Goal: Task Accomplishment & Management: Manage account settings

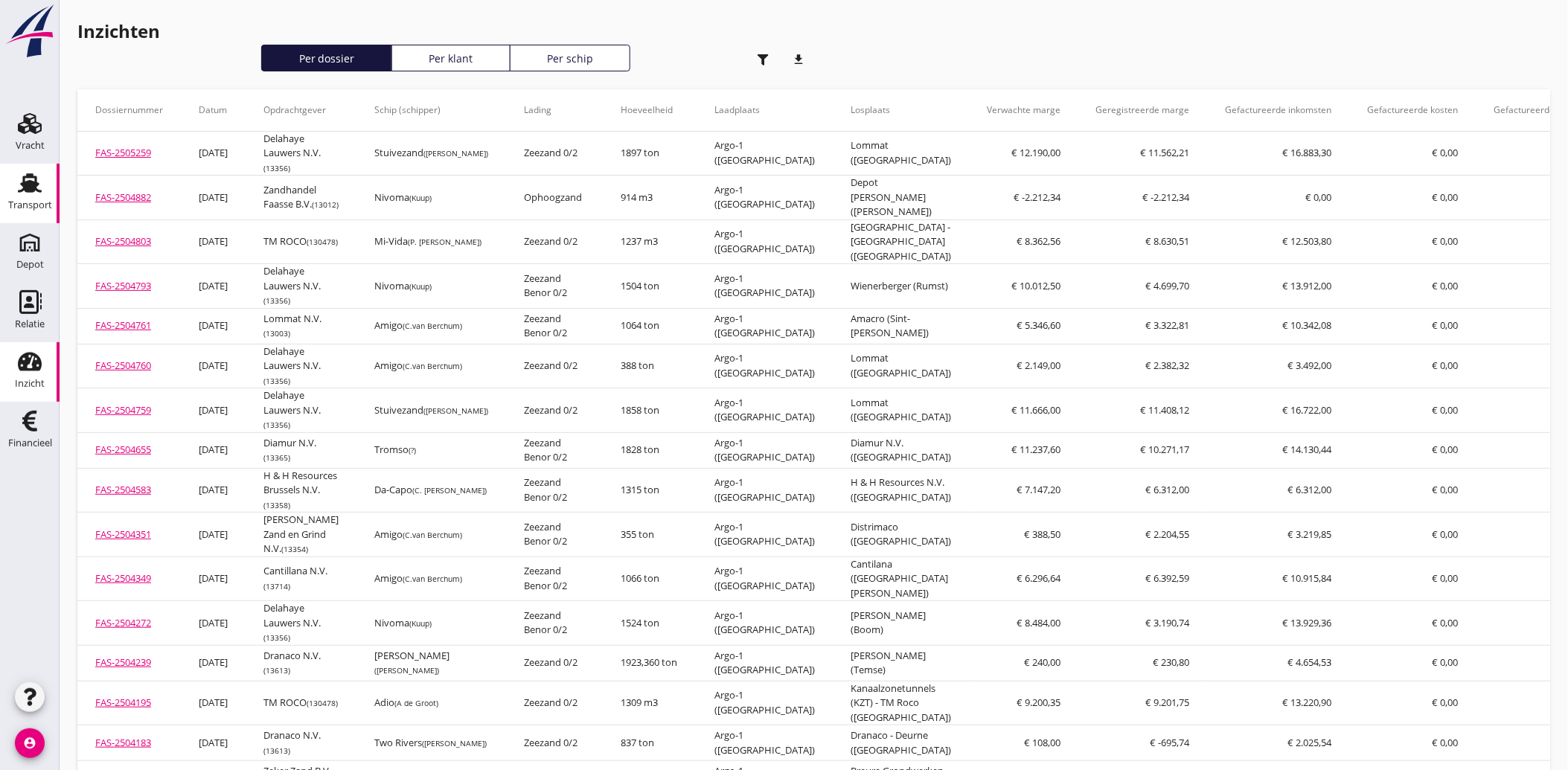
click at [43, 194] on div "Transport" at bounding box center [29, 183] width 35 height 24
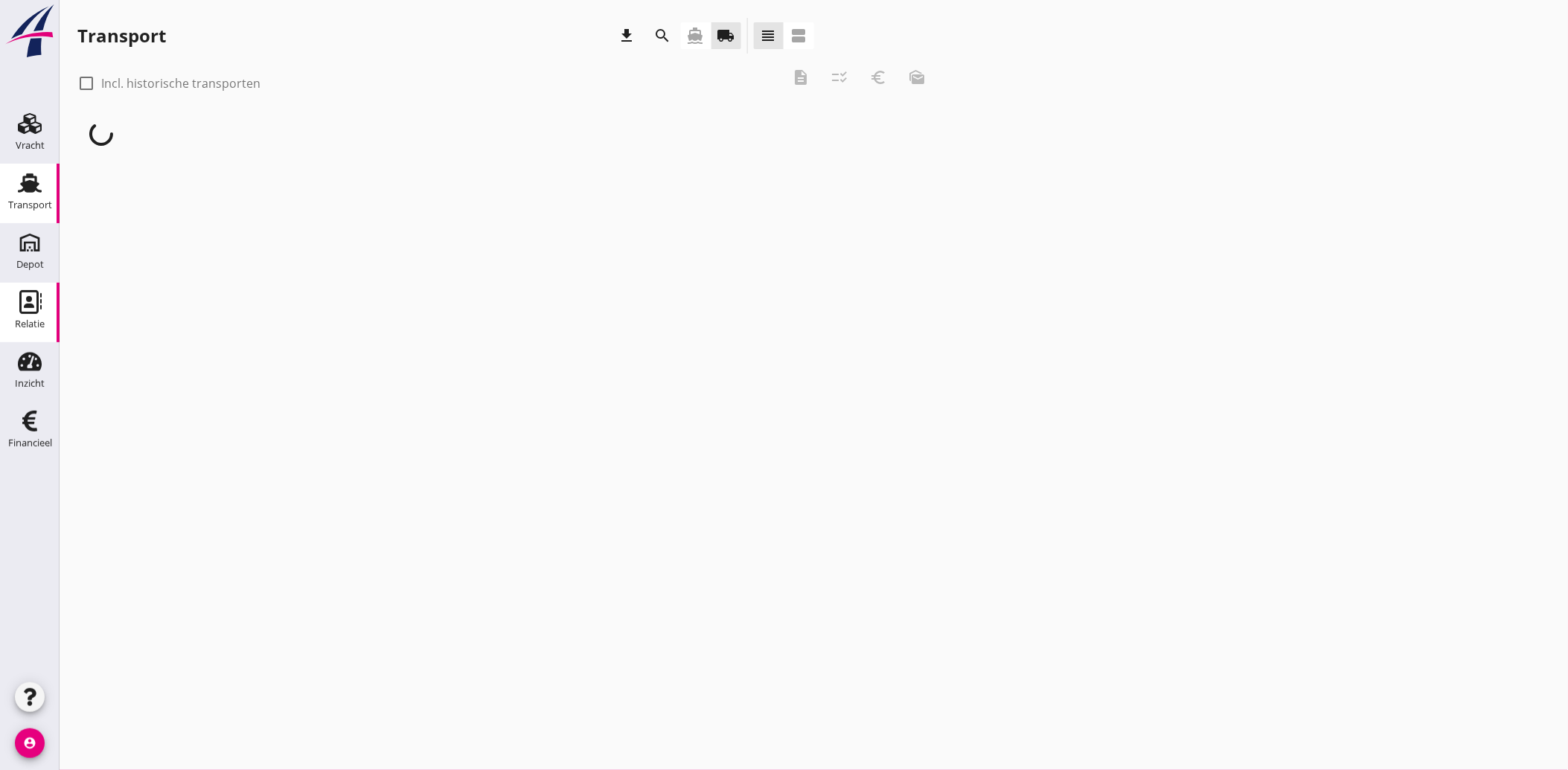
click at [27, 325] on div "Relatie" at bounding box center [29, 324] width 30 height 10
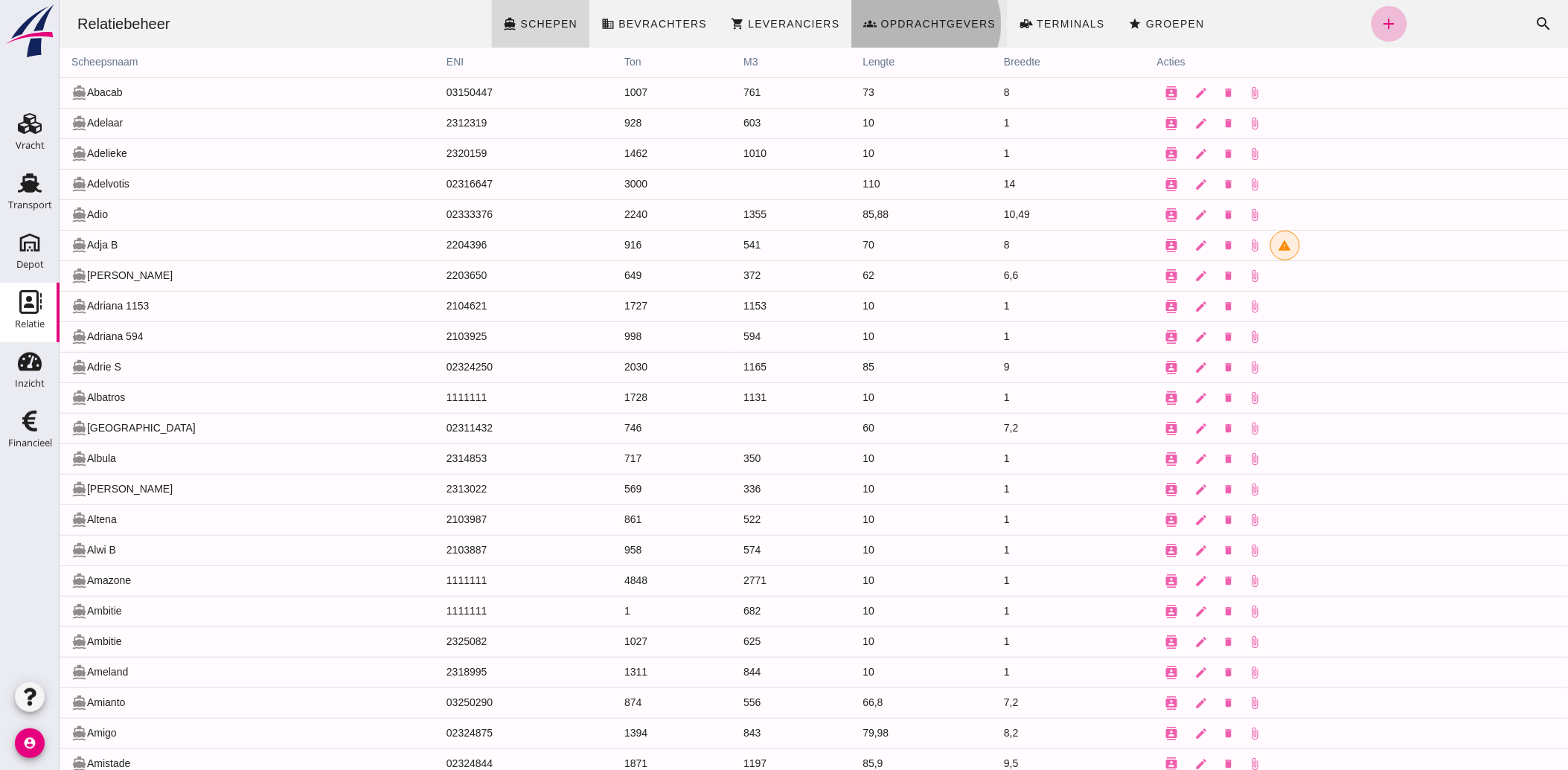
click span "Opdrachtgevers"
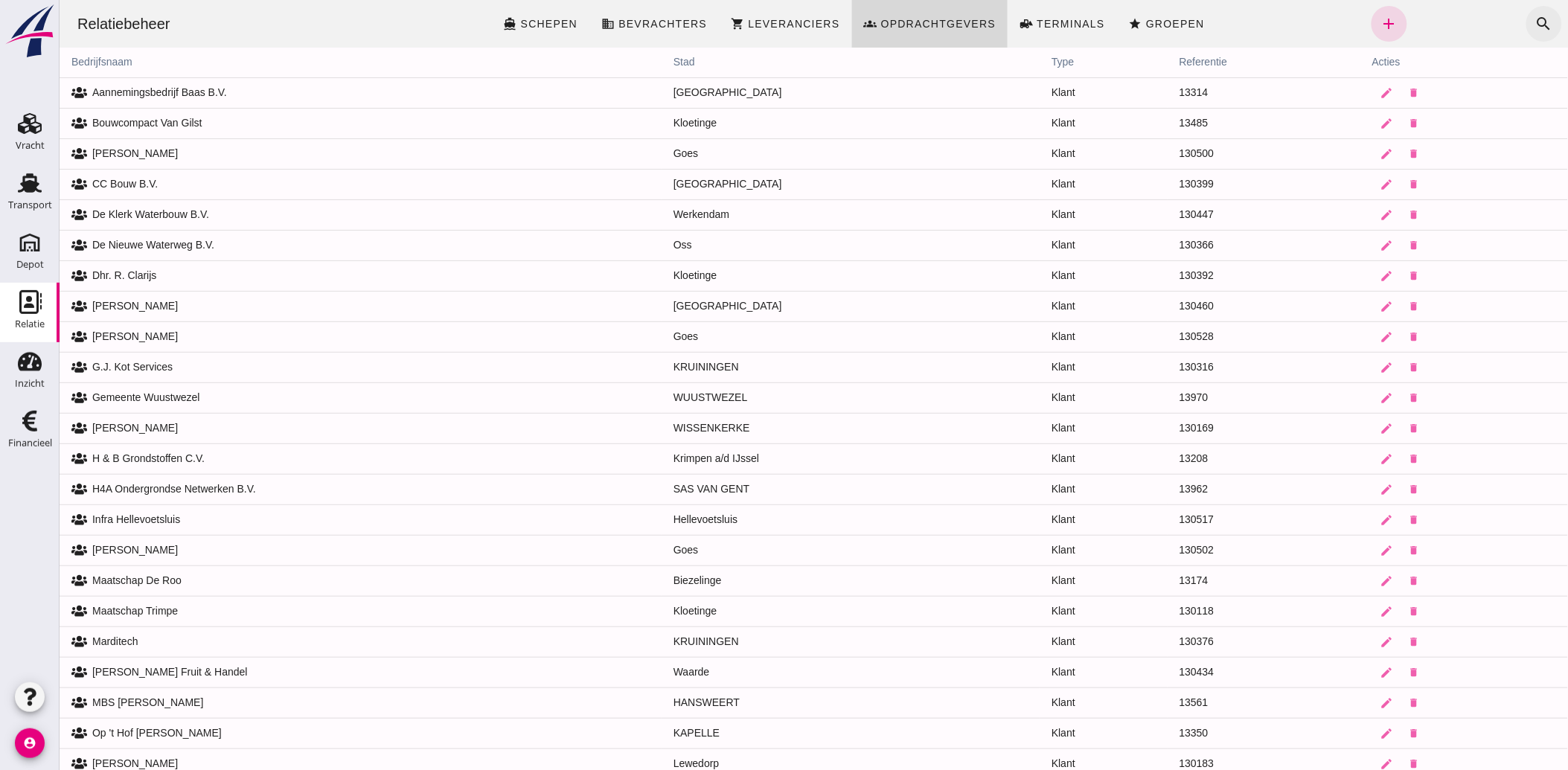
click at [1535, 23] on icon "search" at bounding box center [1544, 24] width 18 height 18
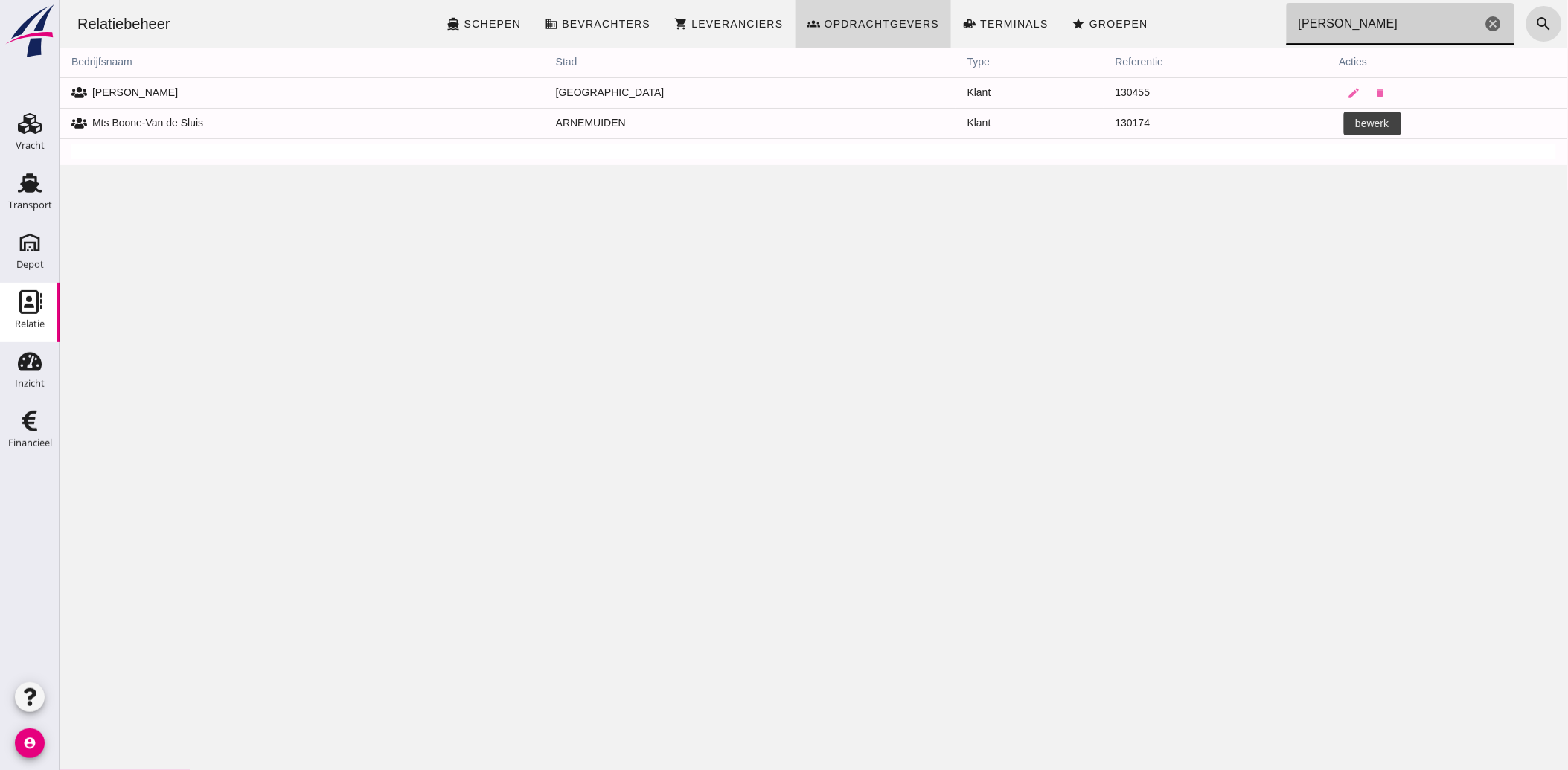
type input "[PERSON_NAME]"
click at [1347, 119] on icon "edit" at bounding box center [1353, 123] width 14 height 14
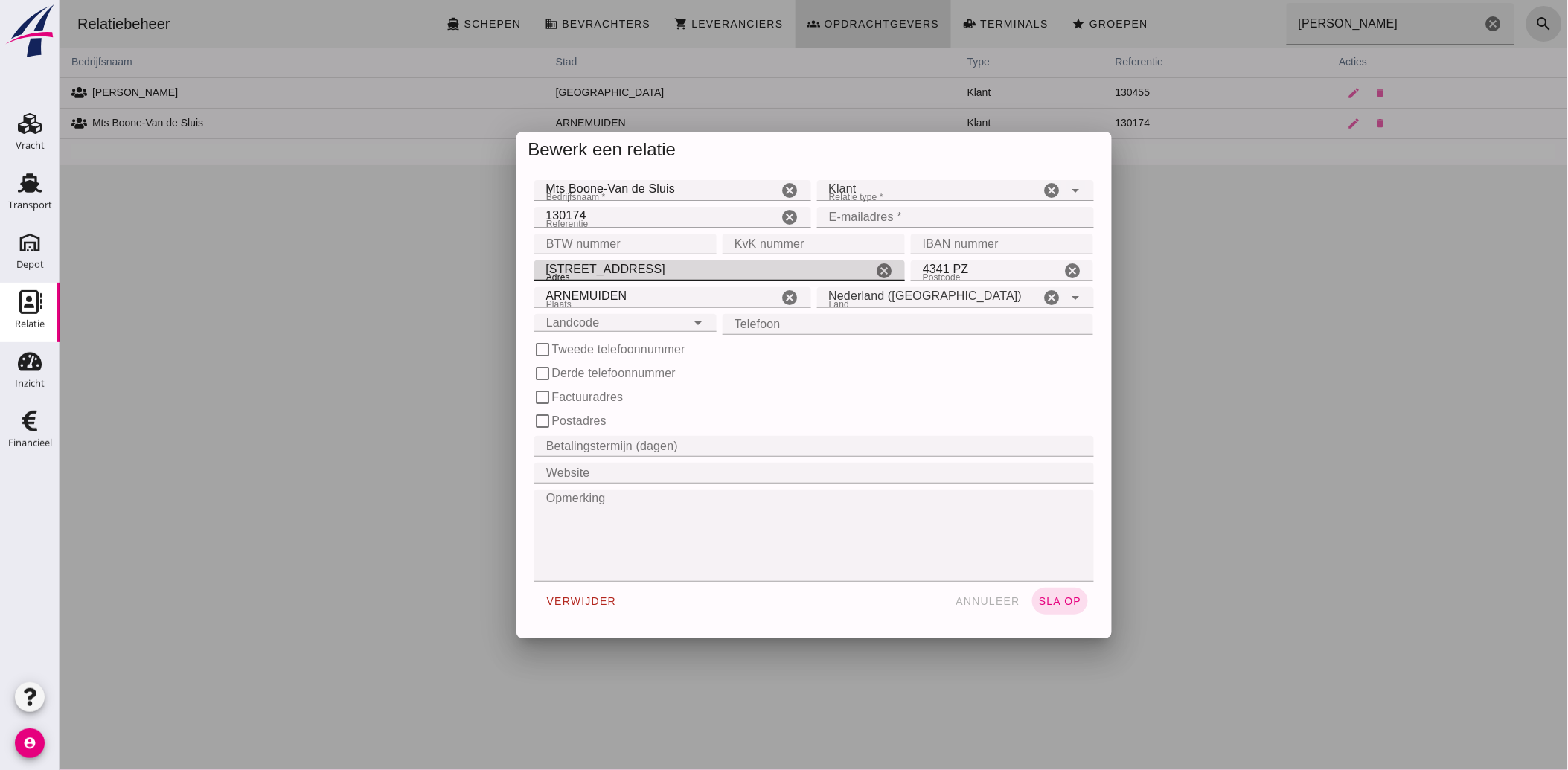
drag, startPoint x: 636, startPoint y: 279, endPoint x: 482, endPoint y: 279, distance: 154.0
click div "Bewerk een relatie Bedrijfsnaam * Bedrijfsnaam * Mts [PERSON_NAME]-Van [PERSON_…"
type input "Emanuëlpolder 2"
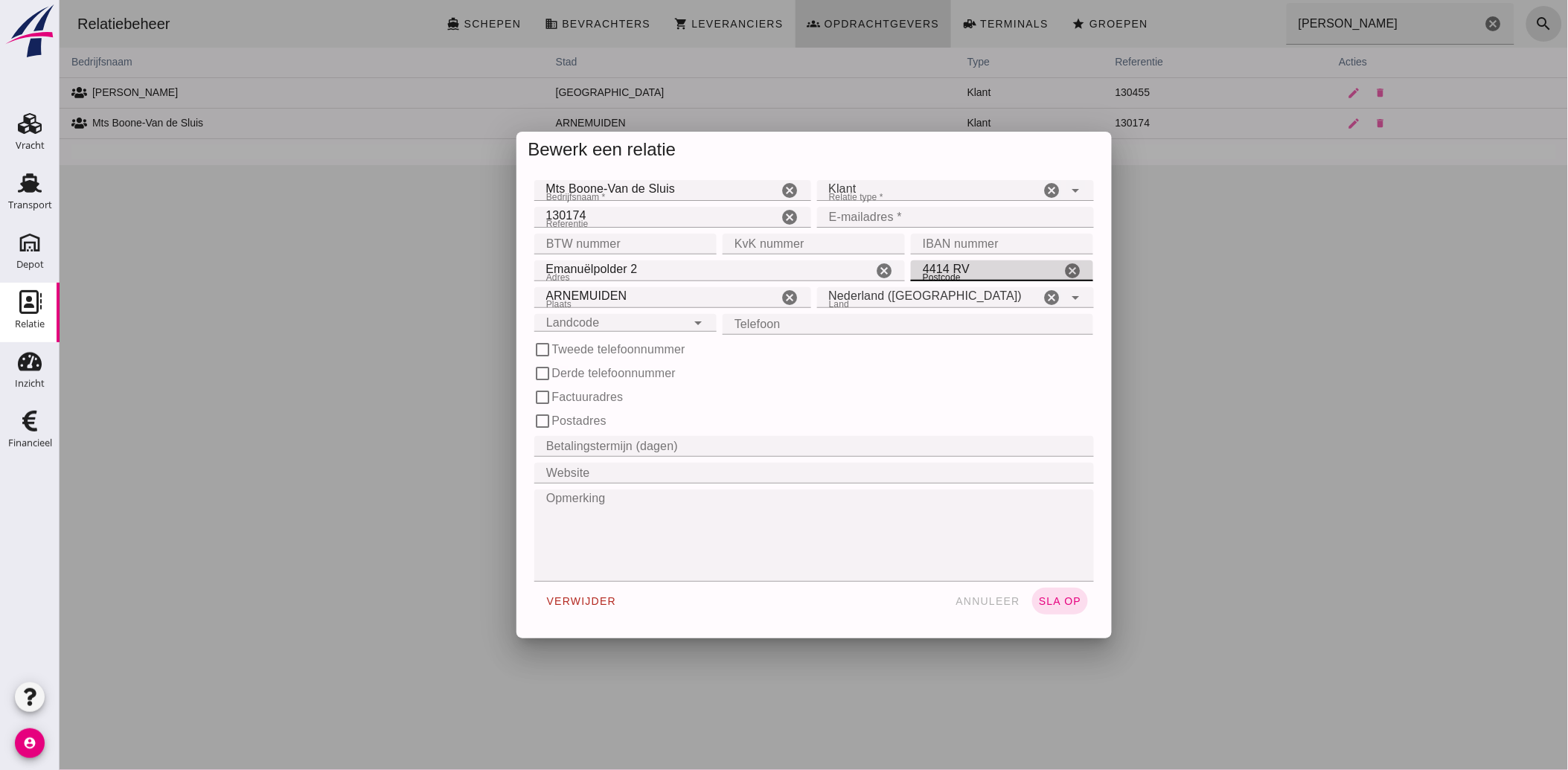
type input "4414 RV"
type input "Waarde"
click span "sla op"
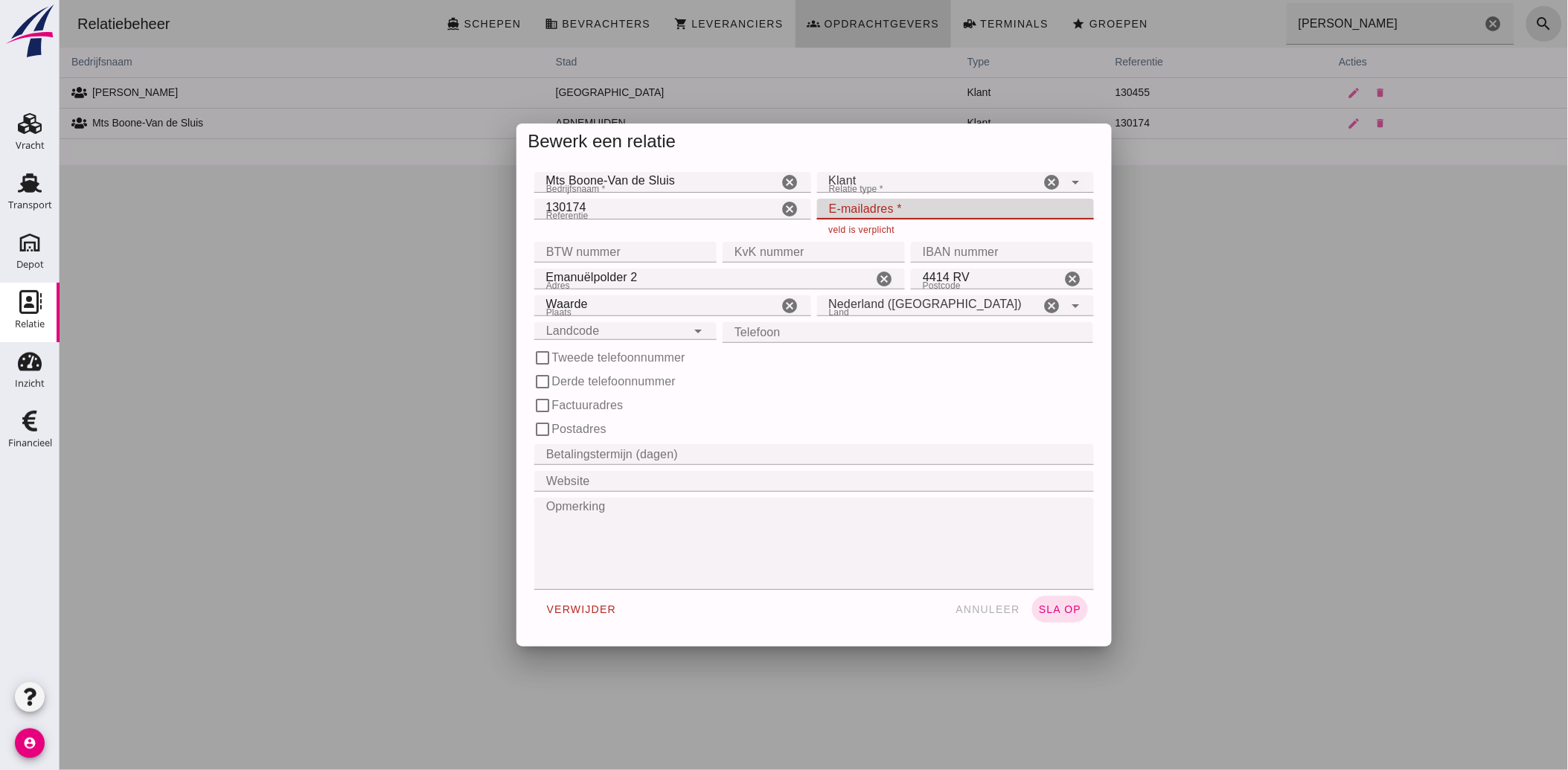
click input "E-mailadres *"
type input "b"
click span "sla op"
click input "n.b."
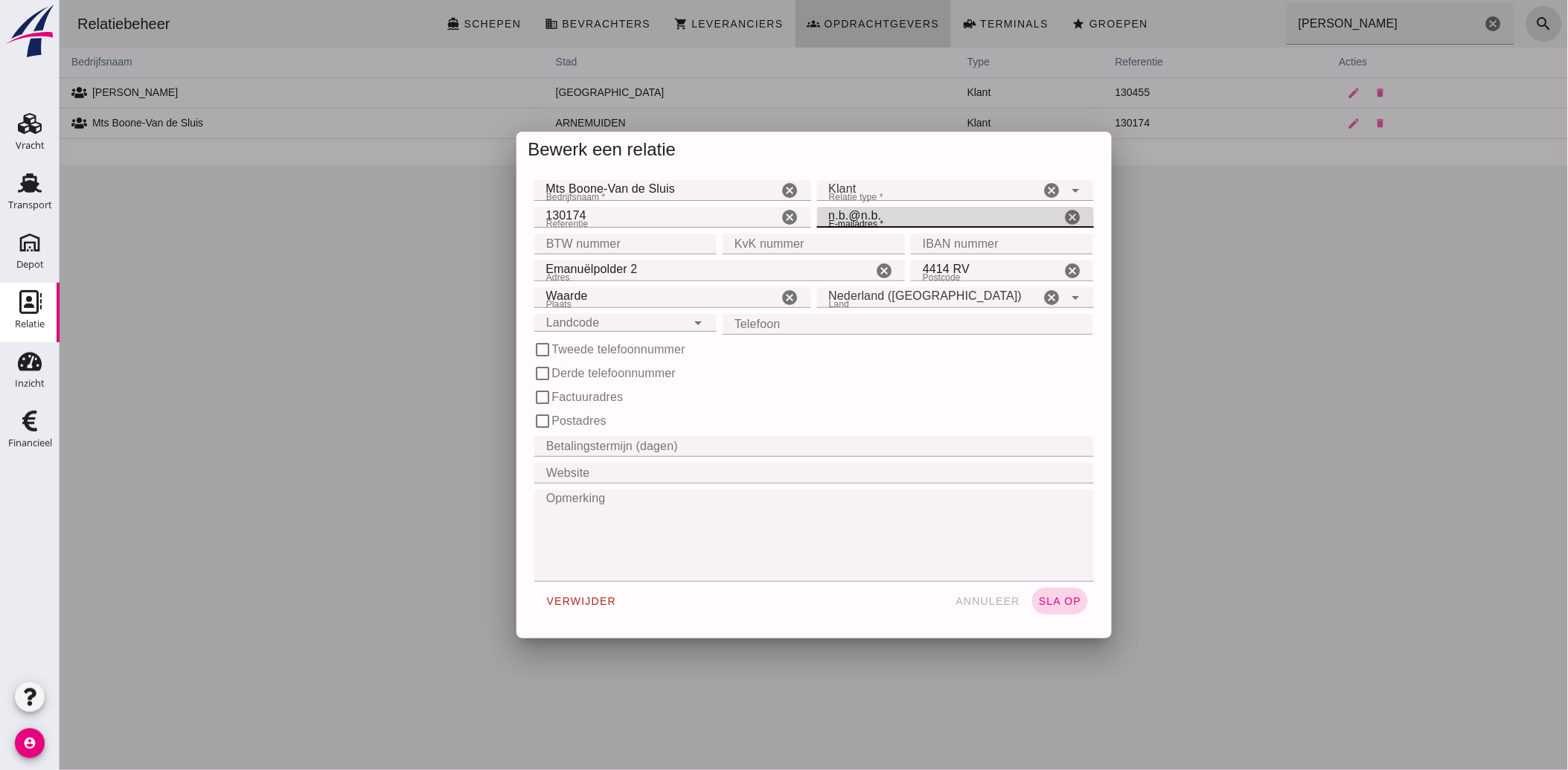
click button "sla op"
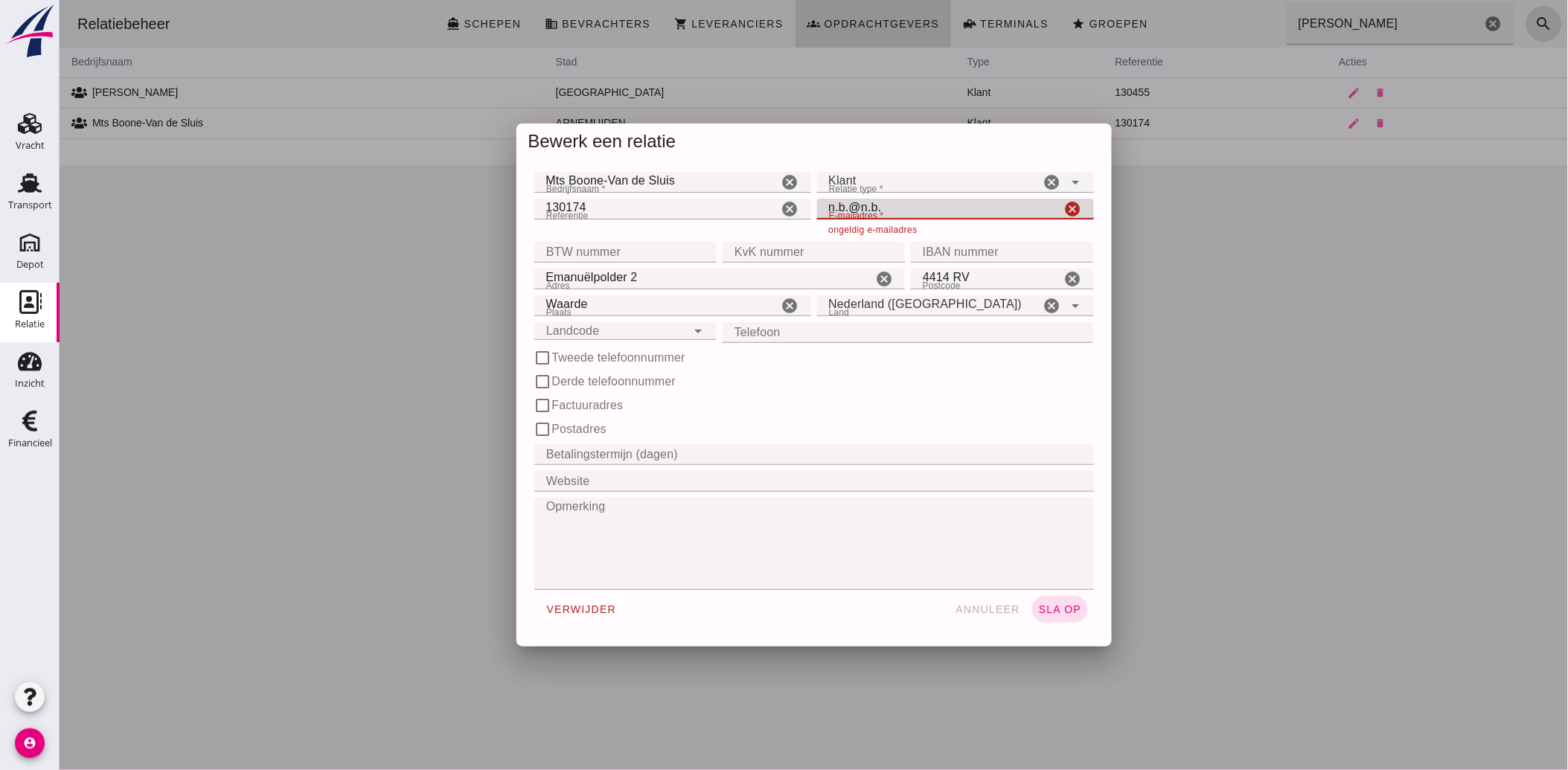
click input "n.b.@n.b."
drag, startPoint x: 879, startPoint y: 206, endPoint x: 863, endPoint y: 212, distance: 17.1
click input "n.b.@n.b."
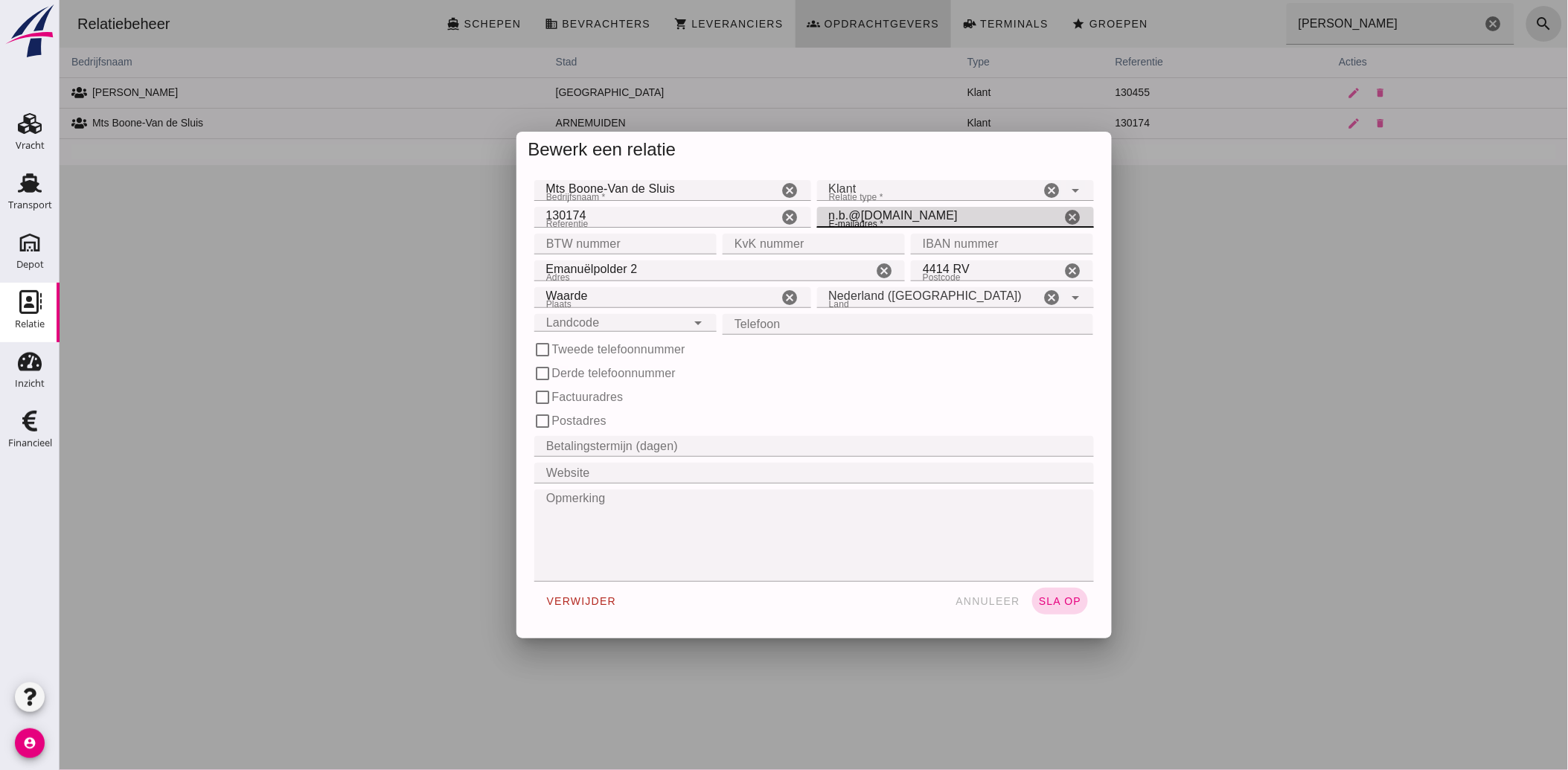
click span "sla op"
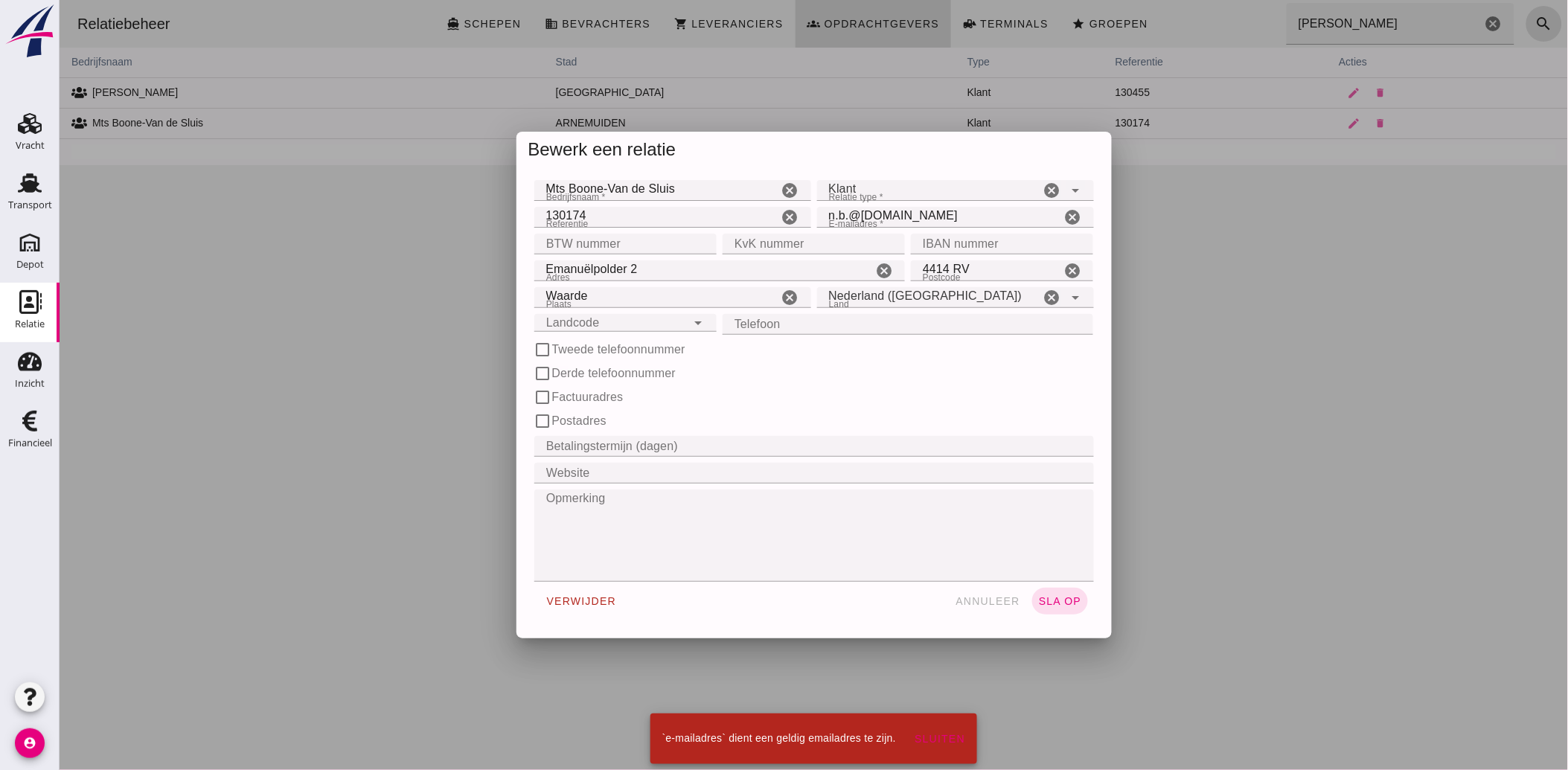
click input "n.b.@[DOMAIN_NAME]"
drag, startPoint x: 893, startPoint y: 213, endPoint x: 809, endPoint y: 225, distance: 84.9
click input "n.b.@[DOMAIN_NAME]"
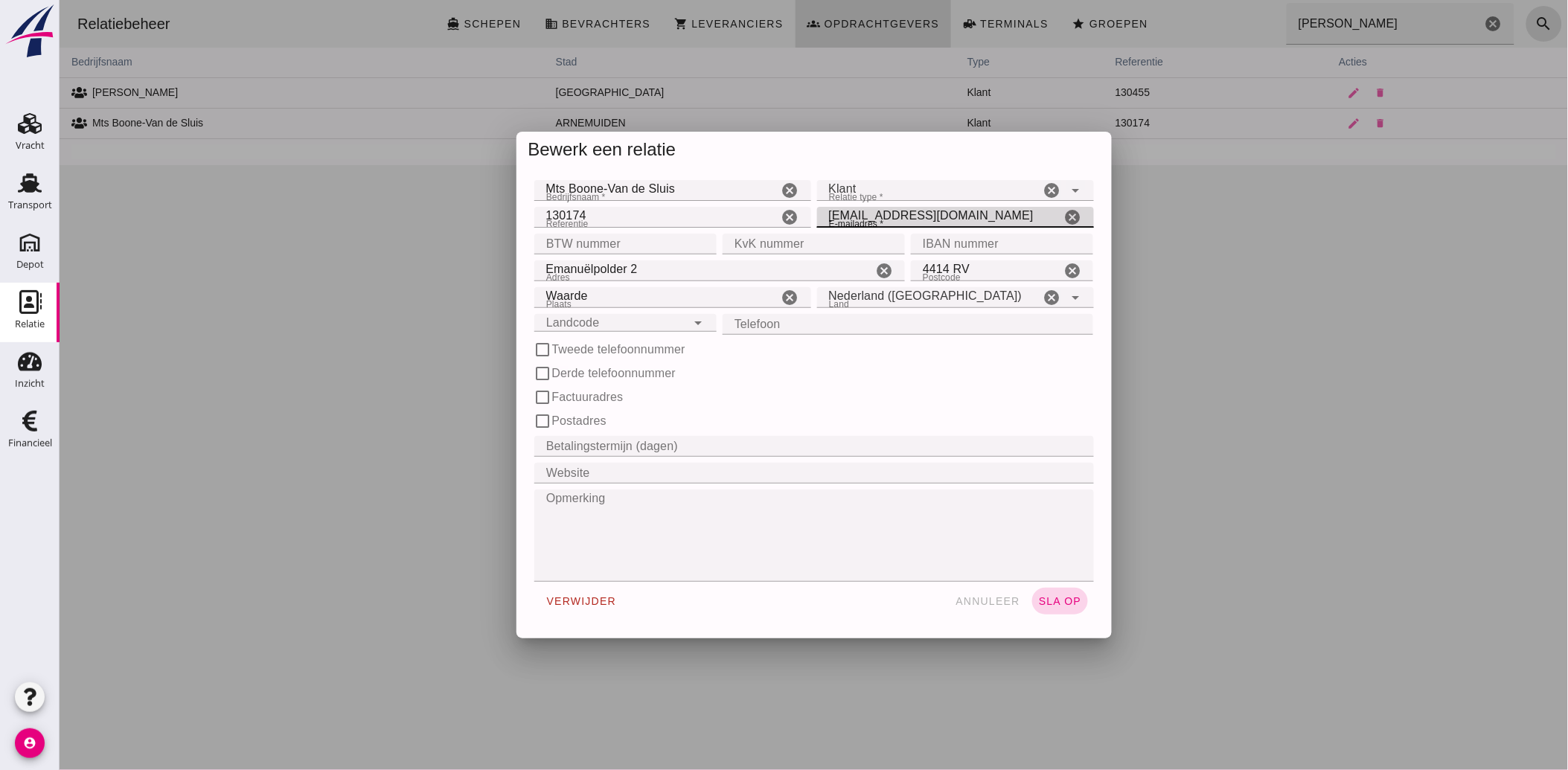
type input "[EMAIL_ADDRESS][DOMAIN_NAME]"
click span "sla op"
